Goal: Task Accomplishment & Management: Use online tool/utility

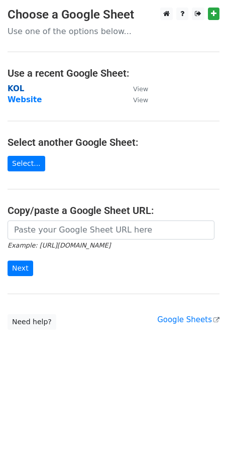
click at [15, 87] on strong "KOL" at bounding box center [16, 88] width 17 height 9
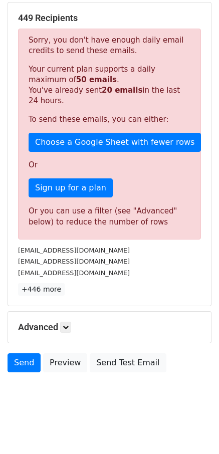
scroll to position [152, 0]
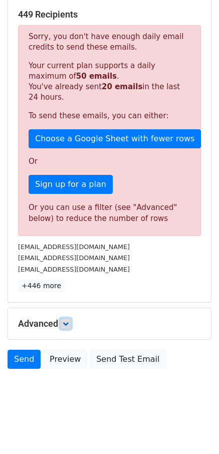
click at [67, 324] on icon at bounding box center [66, 324] width 6 height 6
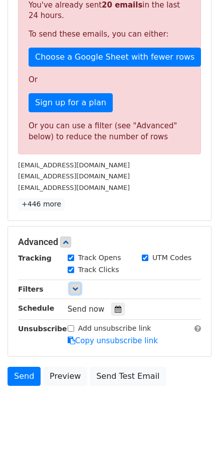
click at [78, 292] on link at bounding box center [75, 288] width 11 height 11
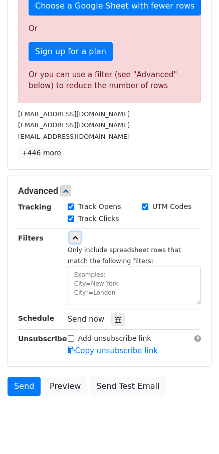
scroll to position [286, 0]
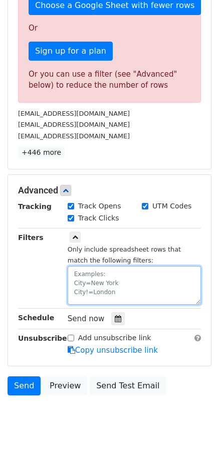
click at [79, 287] on textarea at bounding box center [134, 285] width 133 height 39
paste textarea "date"
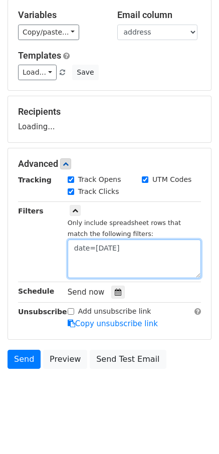
type textarea "date=[DATE]"
